Goal: Transaction & Acquisition: Book appointment/travel/reservation

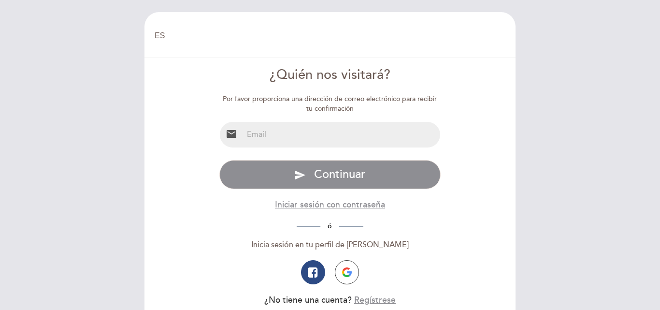
select select "es"
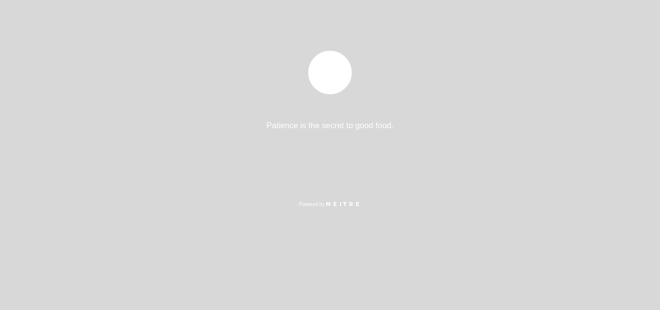
select select "es"
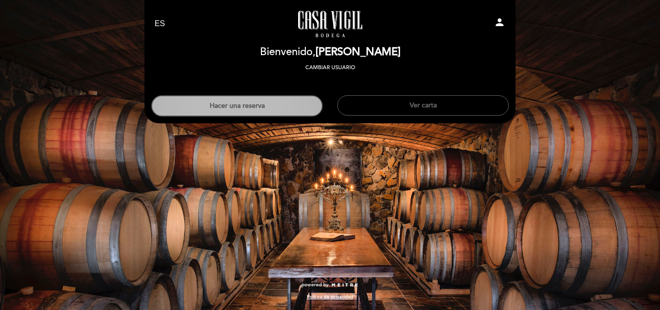
click at [227, 115] on button "Hacer una reserva" at bounding box center [237, 105] width 172 height 21
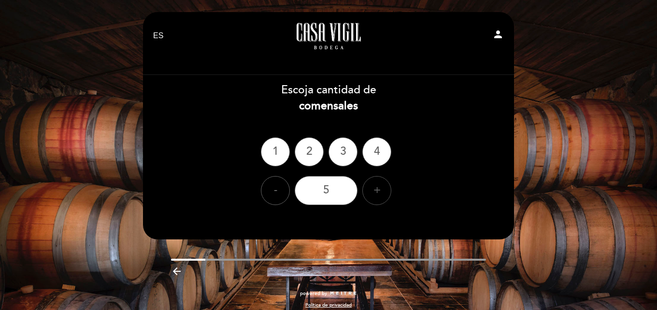
click at [374, 190] on div "+" at bounding box center [376, 190] width 29 height 29
click at [344, 187] on div "6" at bounding box center [326, 190] width 63 height 29
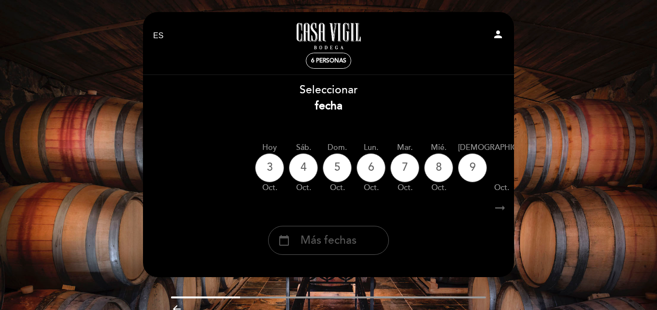
click at [338, 242] on span "Más fechas" at bounding box center [329, 240] width 56 height 16
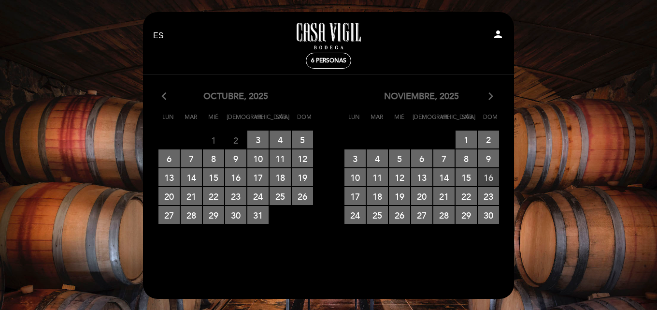
click at [492, 173] on span "16 RESERVAS DISPONIBLES" at bounding box center [488, 177] width 21 height 18
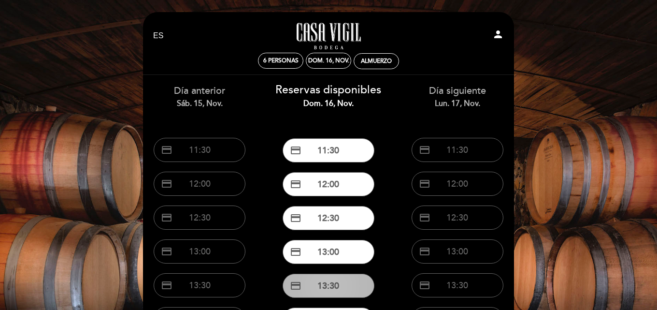
click at [346, 294] on button "credit_card 13:30" at bounding box center [329, 286] width 92 height 24
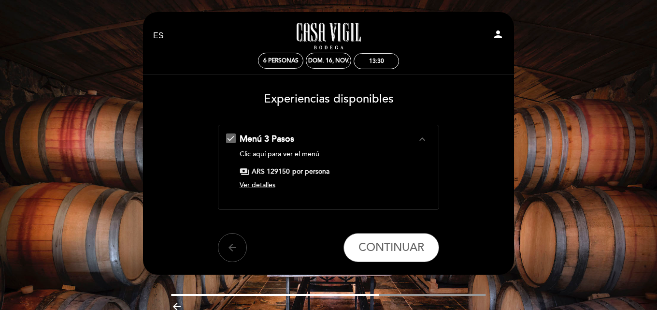
click at [234, 237] on button "arrow_back" at bounding box center [232, 247] width 29 height 29
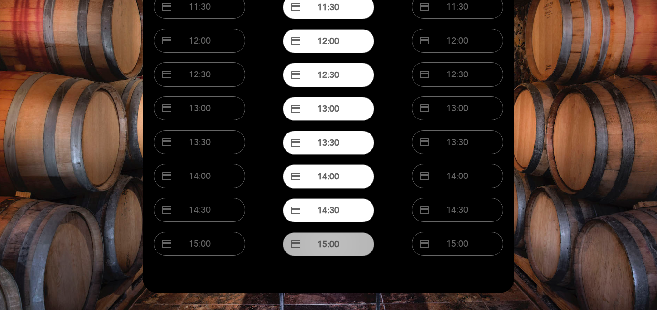
scroll to position [145, 0]
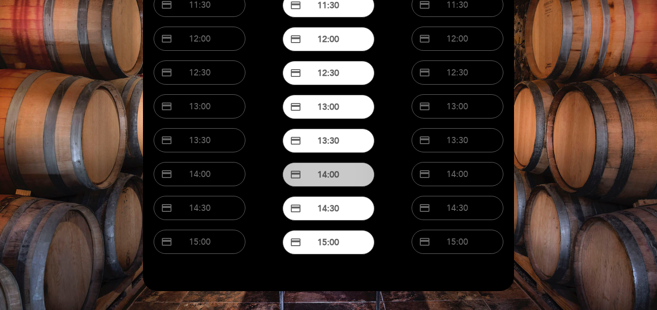
click at [338, 176] on button "credit_card 14:00" at bounding box center [329, 174] width 92 height 24
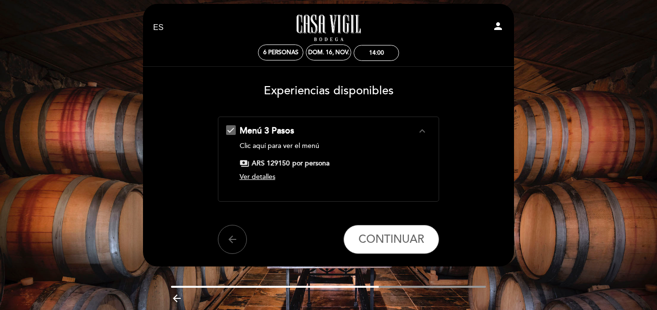
scroll to position [0, 0]
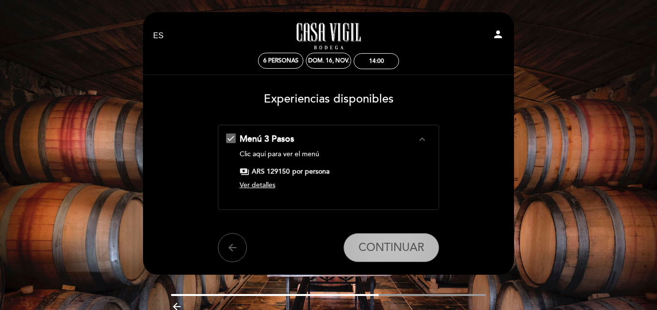
click at [398, 248] on span "CONTINUAR" at bounding box center [392, 248] width 66 height 14
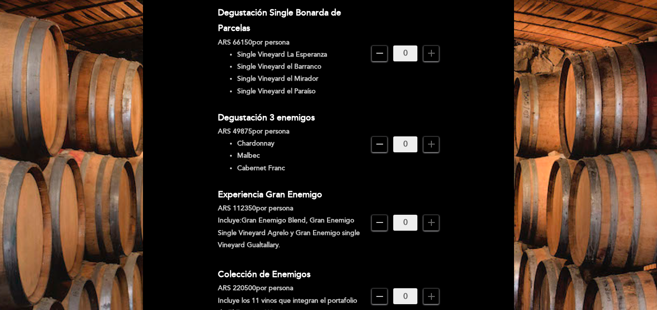
scroll to position [360, 0]
